Goal: Task Accomplishment & Management: Use online tool/utility

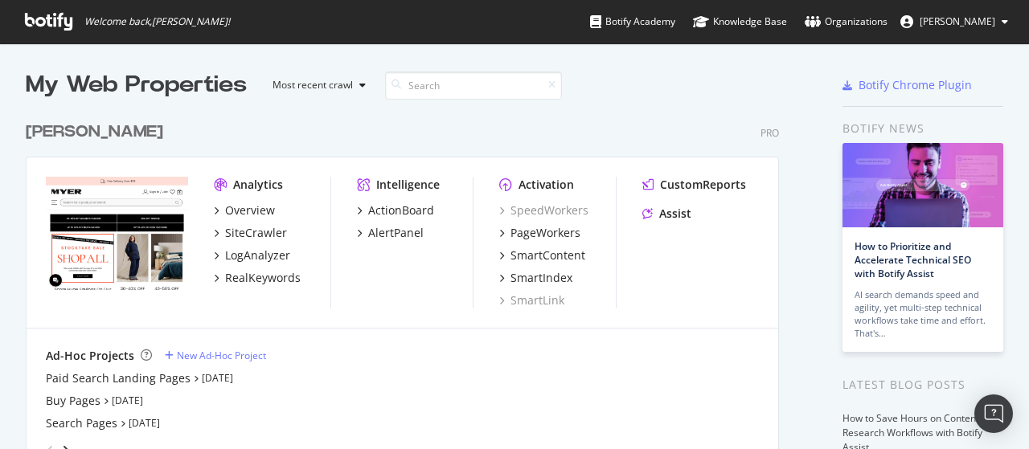
scroll to position [437, 1004]
click at [529, 234] on div "PageWorkers" at bounding box center [545, 233] width 70 height 16
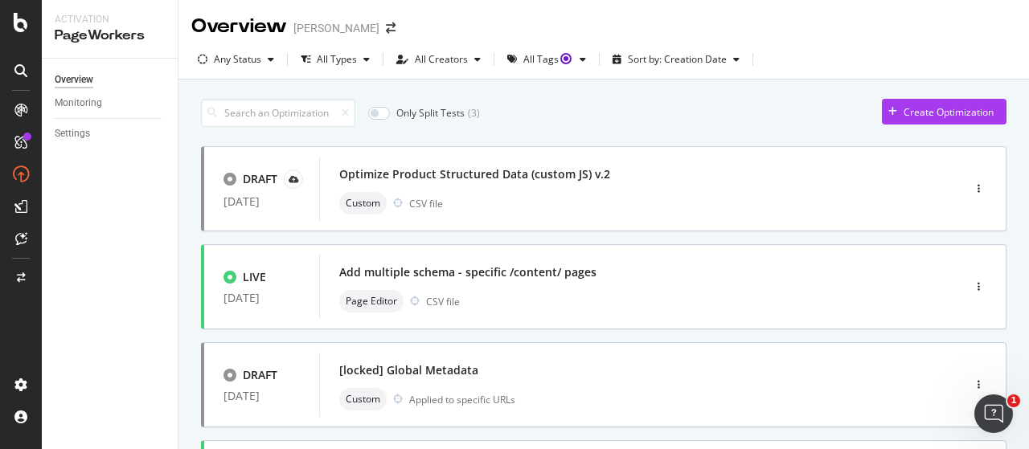
click at [623, 113] on div "Only Split Tests ( 3 ) Create Optimization" at bounding box center [604, 113] width 806 height 28
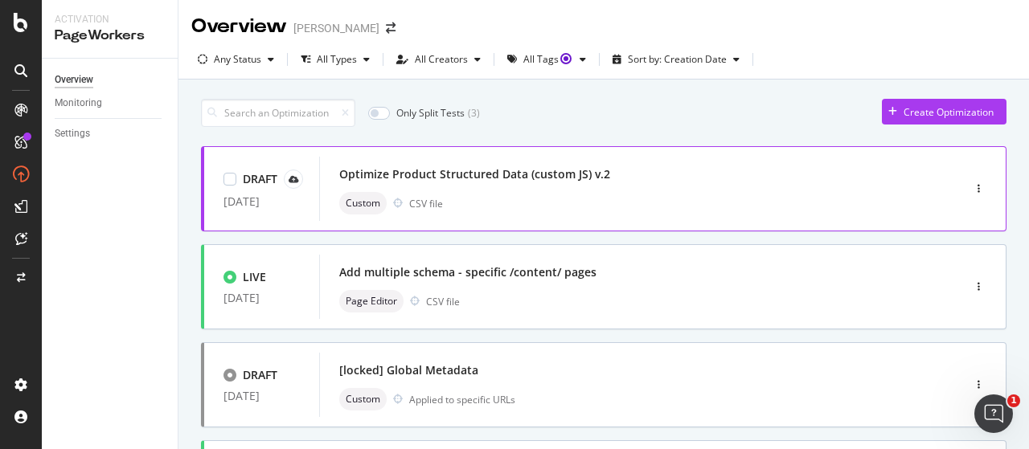
click at [555, 181] on div "Optimize Product Structured Data (custom JS) v.2" at bounding box center [474, 174] width 271 height 16
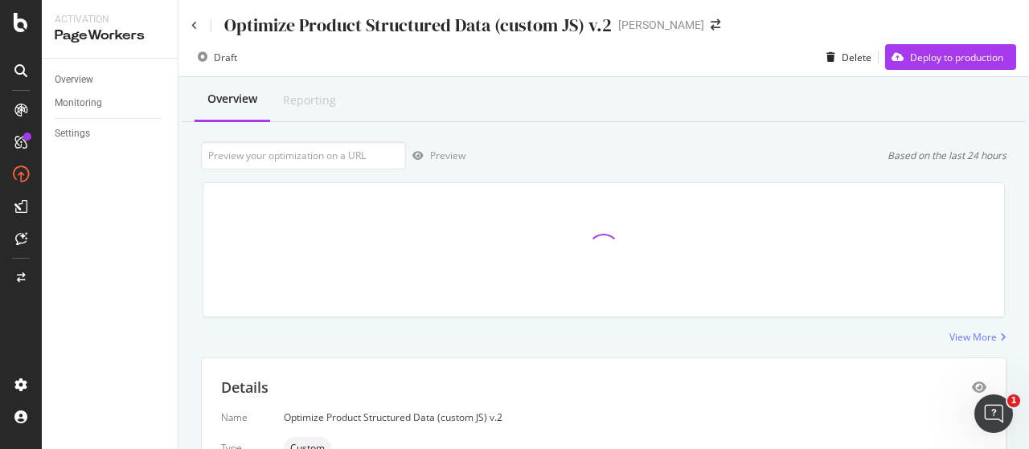
scroll to position [367, 0]
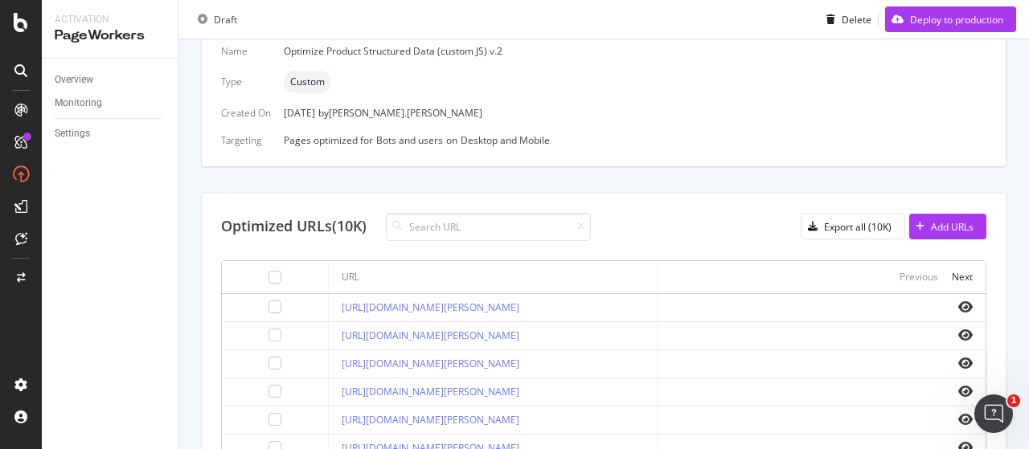
click at [999, 170] on div "Overview Reporting Preview Based on the last 24 hours Executions 31 Unique URLs…" at bounding box center [603, 252] width 851 height 1082
click at [975, 126] on div "Details Name Optimize Product Structured Data (custom JS) v.2 Type Custom Creat…" at bounding box center [604, 79] width 804 height 174
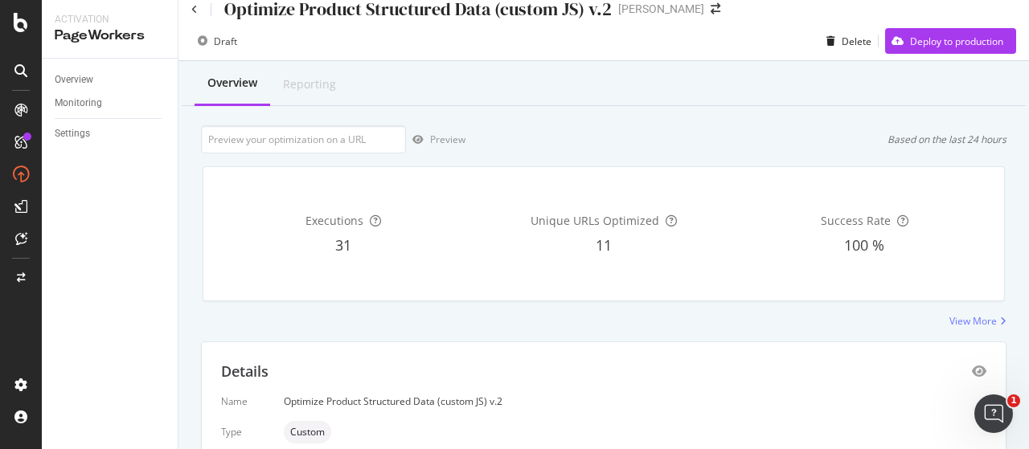
scroll to position [0, 0]
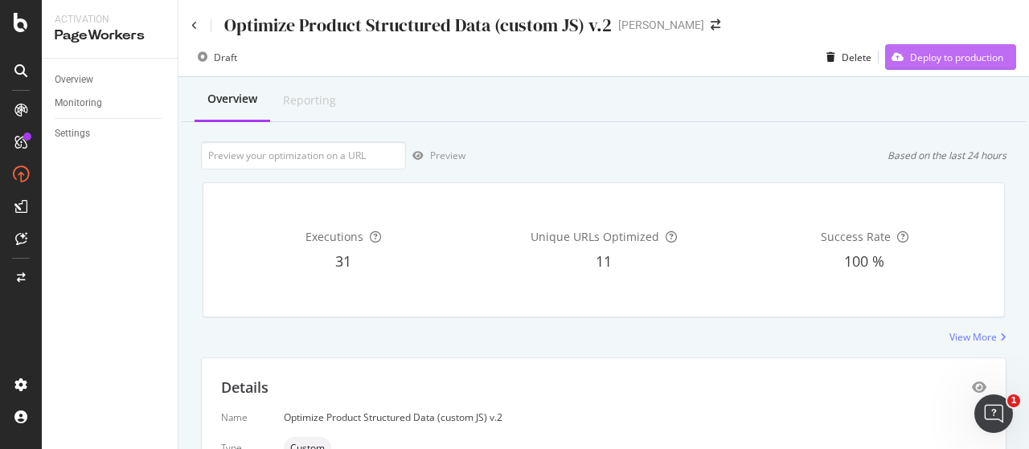
click at [943, 54] on div "Deploy to production" at bounding box center [956, 58] width 93 height 14
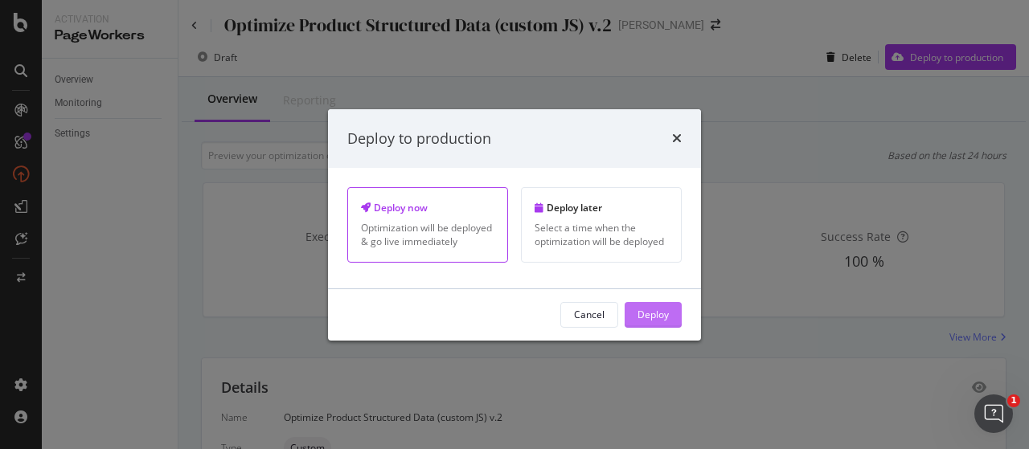
click at [661, 314] on div "Deploy" at bounding box center [653, 315] width 31 height 14
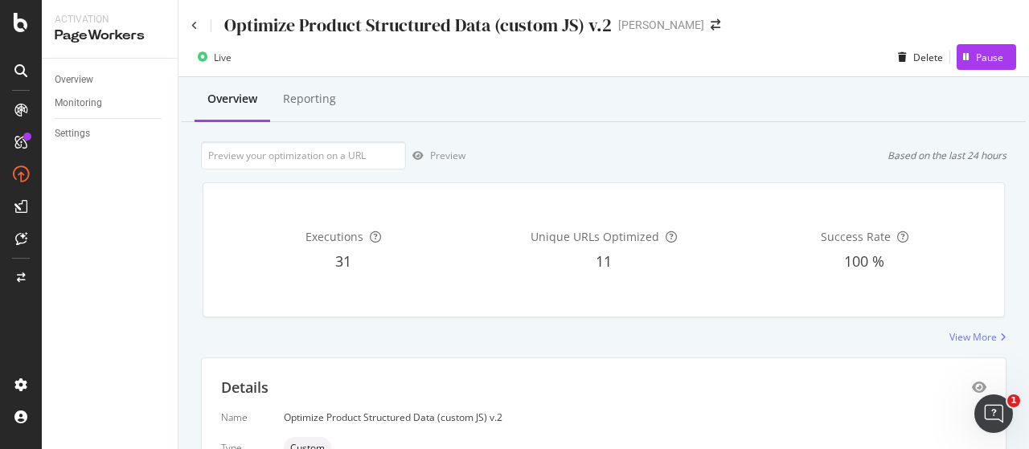
scroll to position [367, 0]
